Goal: Browse casually: Explore the website without a specific task or goal

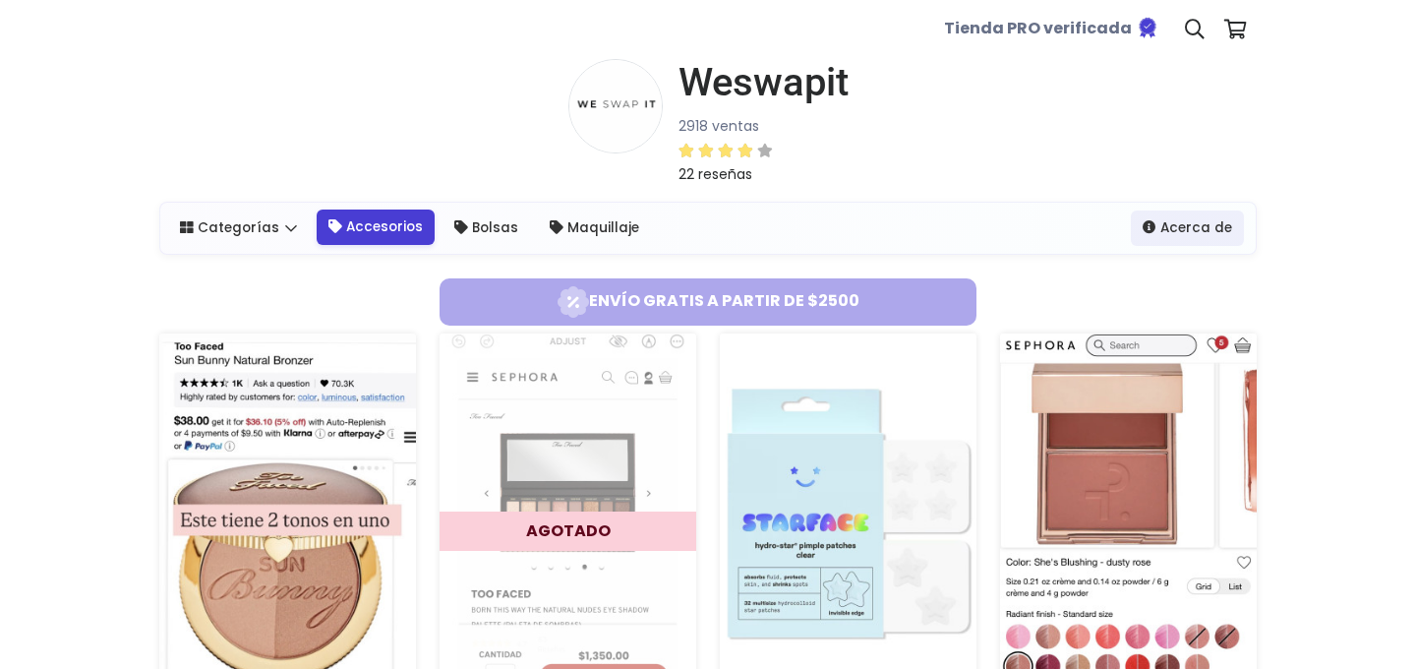
click at [359, 229] on link "Accesorios" at bounding box center [376, 226] width 118 height 35
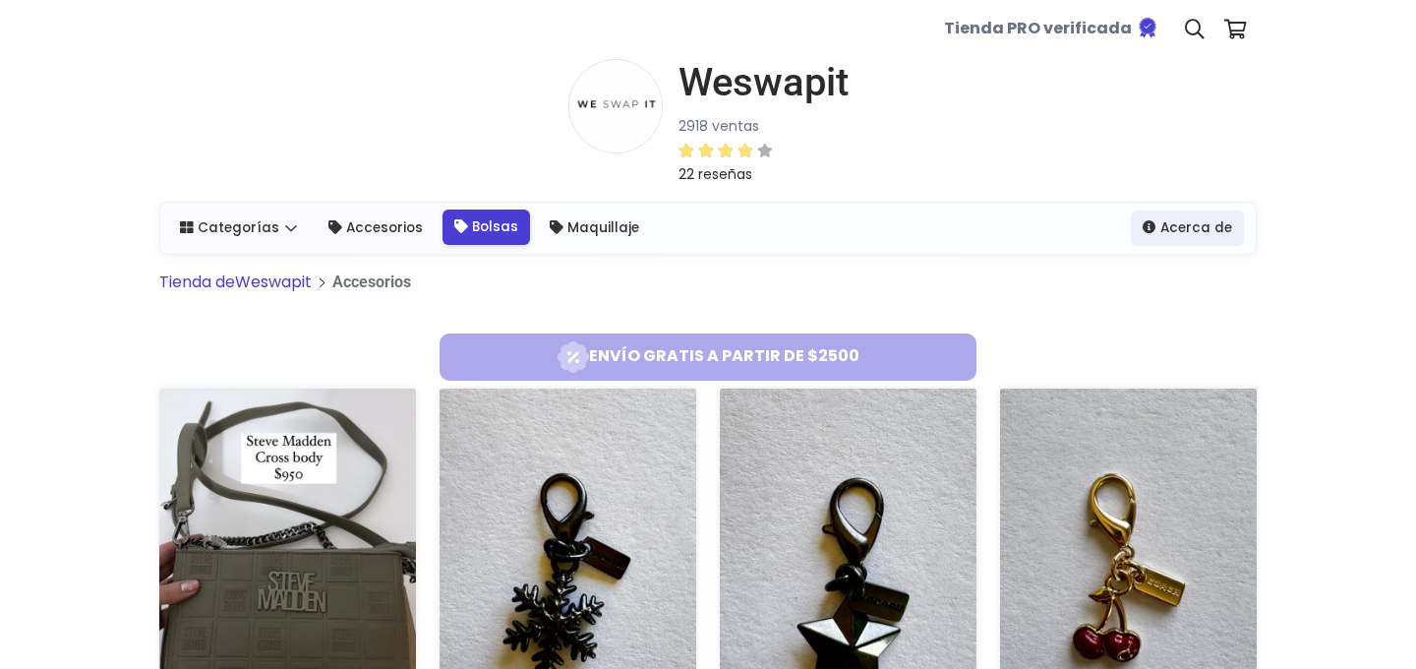
click at [478, 226] on link "Bolsas" at bounding box center [487, 226] width 88 height 35
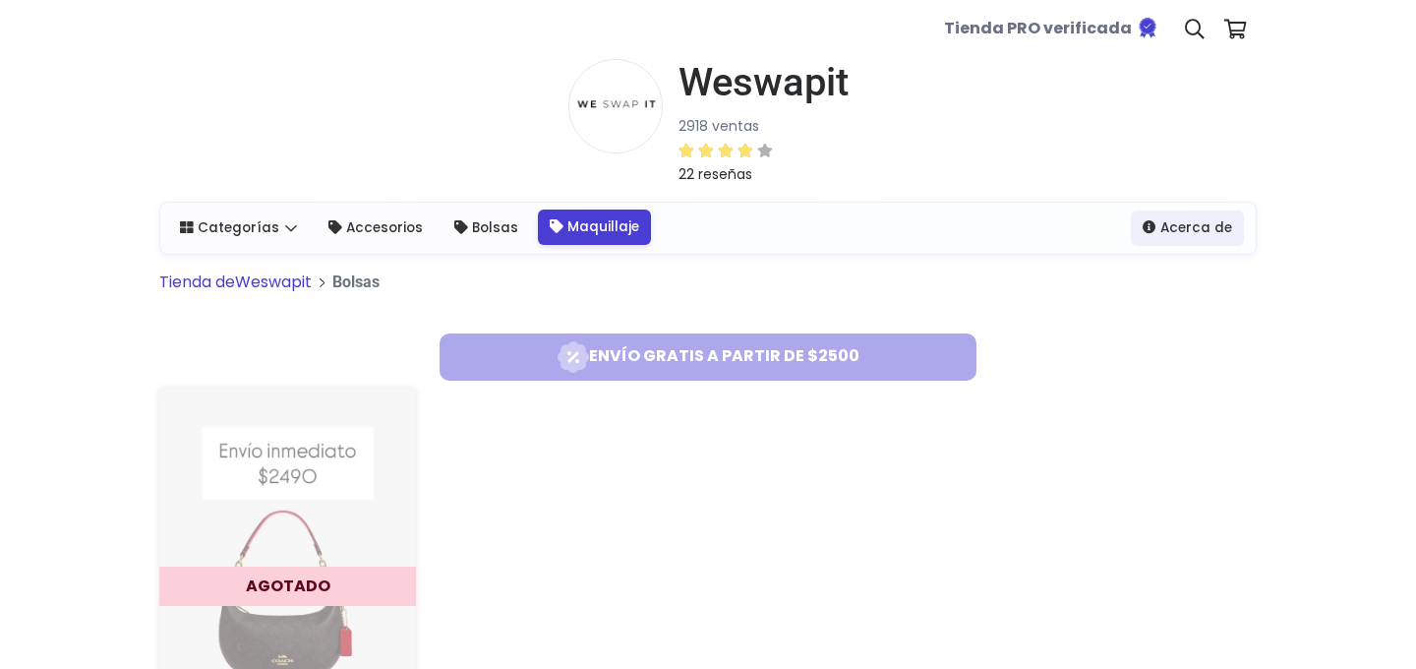
click at [588, 216] on link "Maquillaje" at bounding box center [594, 226] width 113 height 35
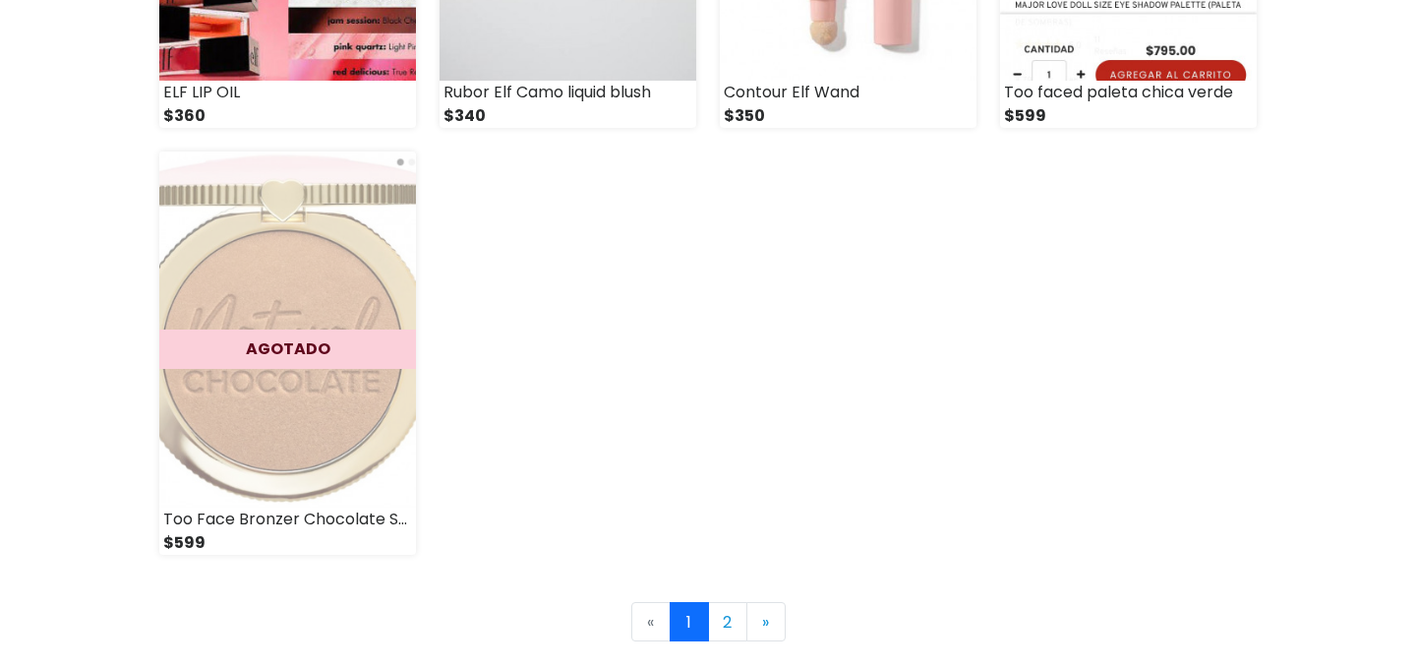
scroll to position [2810, 0]
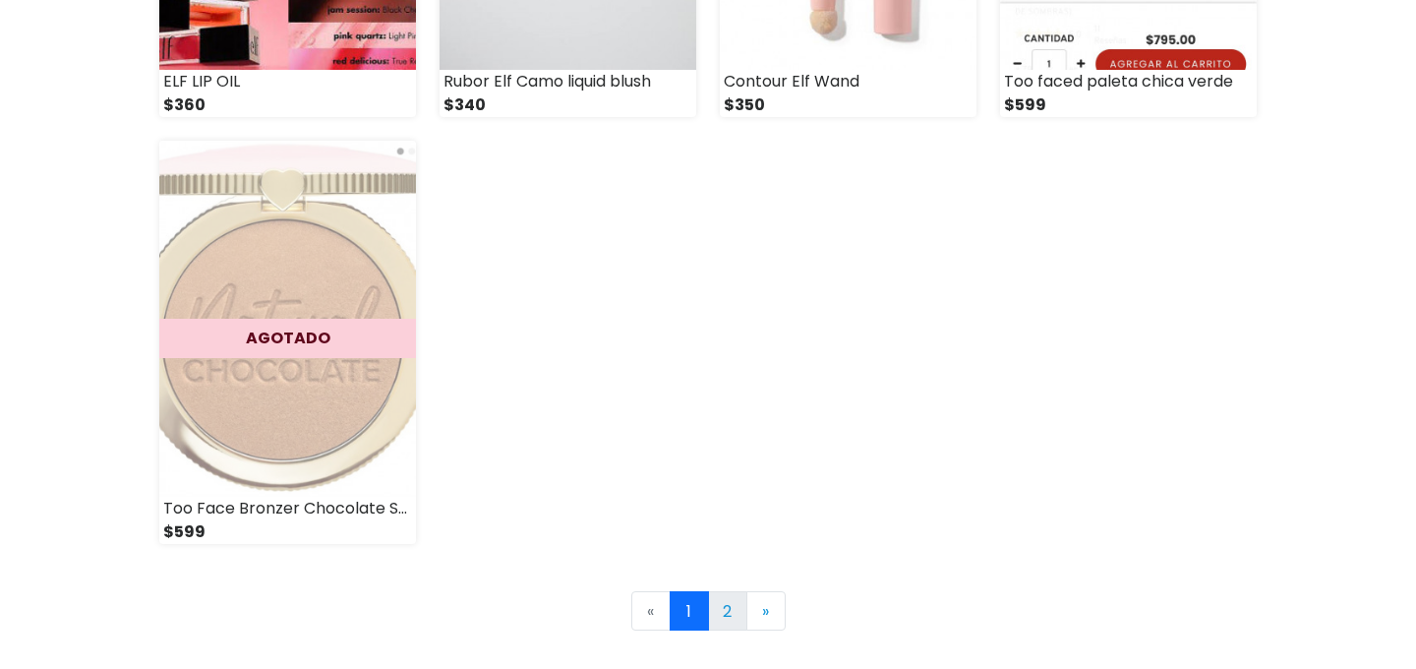
click at [737, 612] on link "2" at bounding box center [727, 610] width 39 height 39
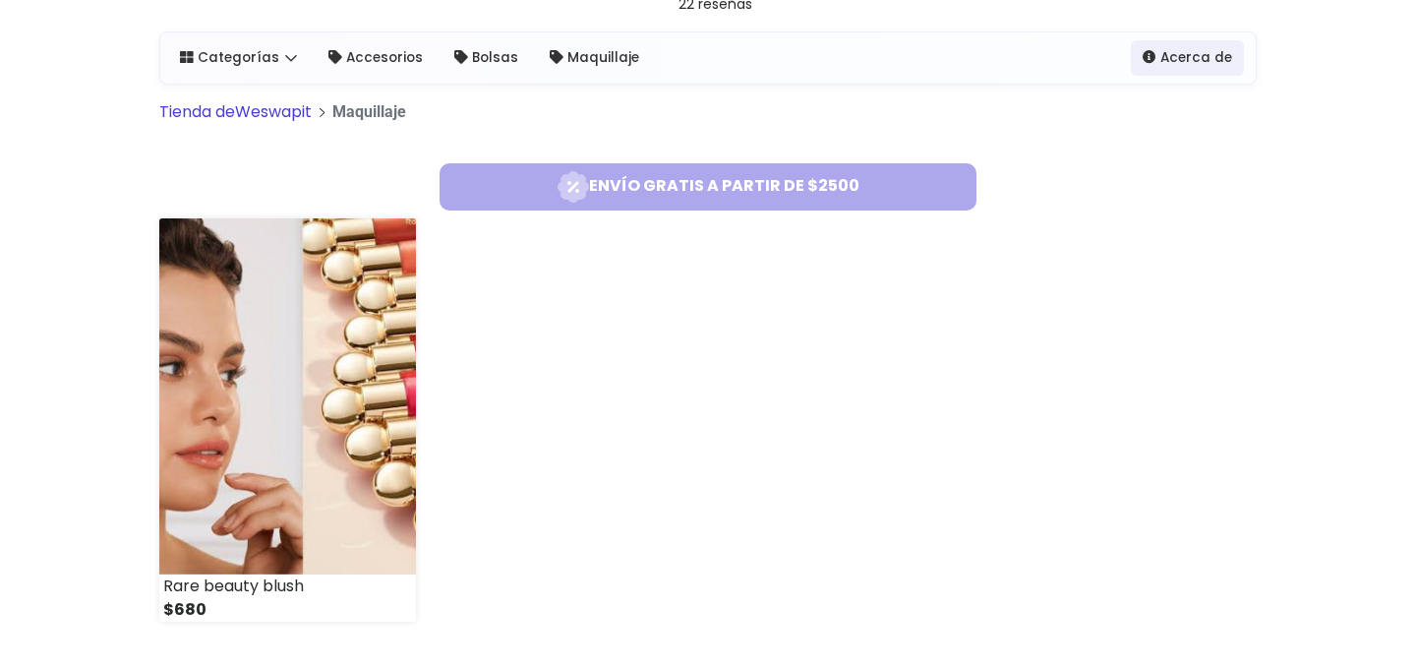
scroll to position [197, 0]
